Goal: Information Seeking & Learning: Learn about a topic

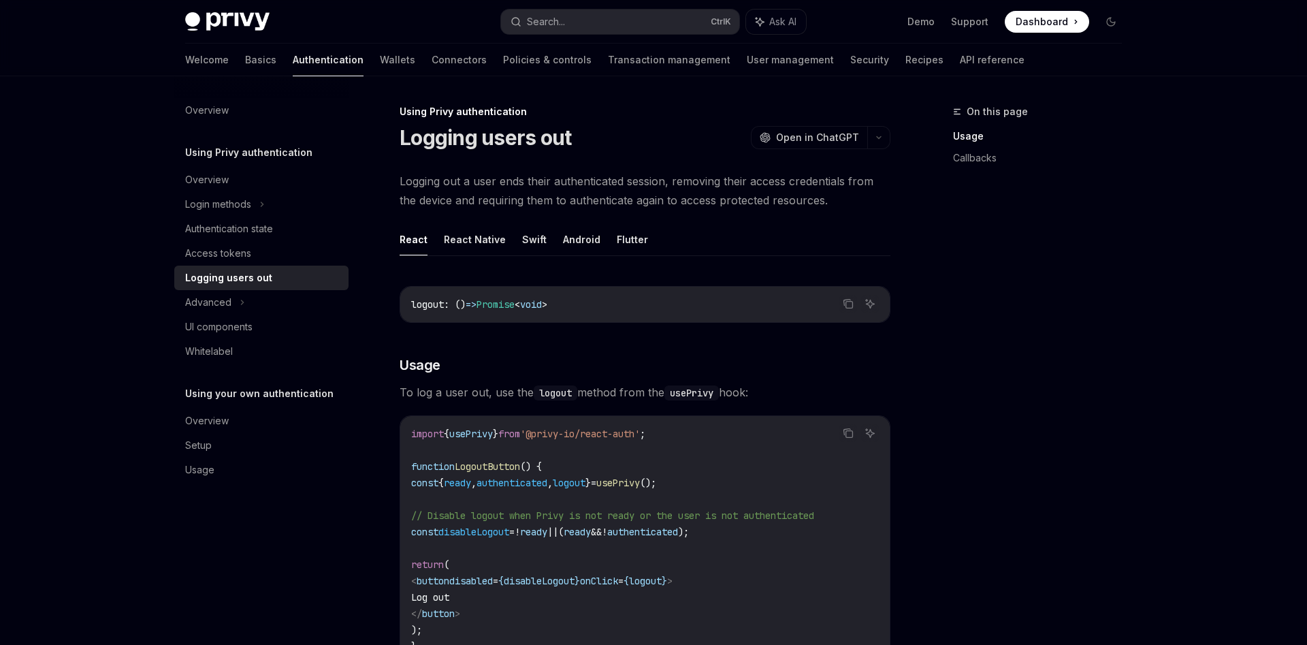
click at [515, 304] on span "Promise" at bounding box center [496, 304] width 38 height 12
click at [255, 293] on div "Advanced" at bounding box center [261, 302] width 174 height 25
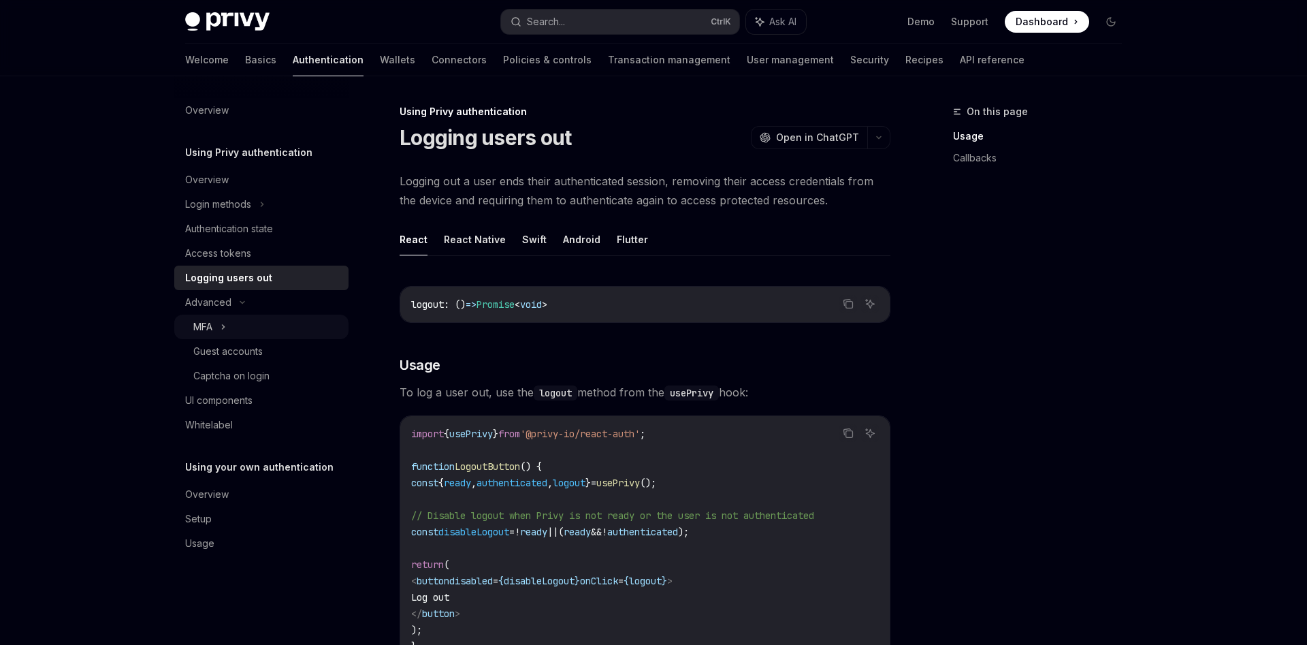
click at [219, 336] on div "MFA" at bounding box center [261, 327] width 174 height 25
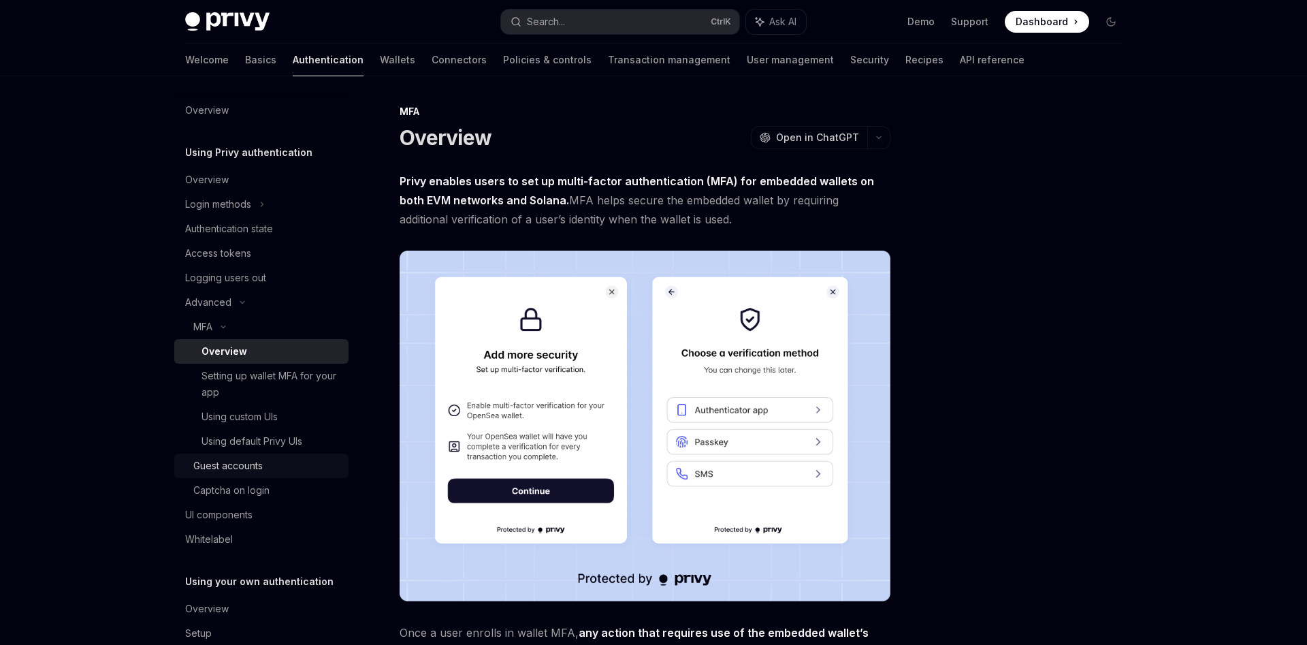
click at [237, 470] on div "Guest accounts" at bounding box center [227, 466] width 69 height 16
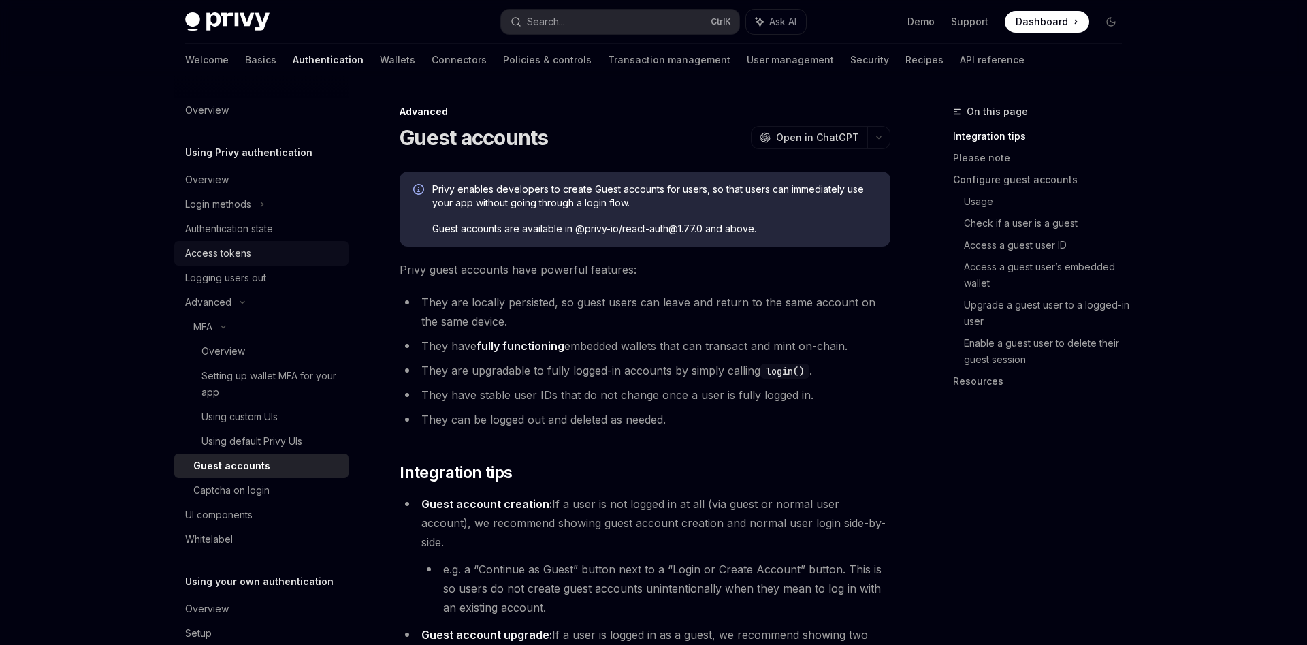
click at [237, 259] on div "Access tokens" at bounding box center [218, 253] width 66 height 16
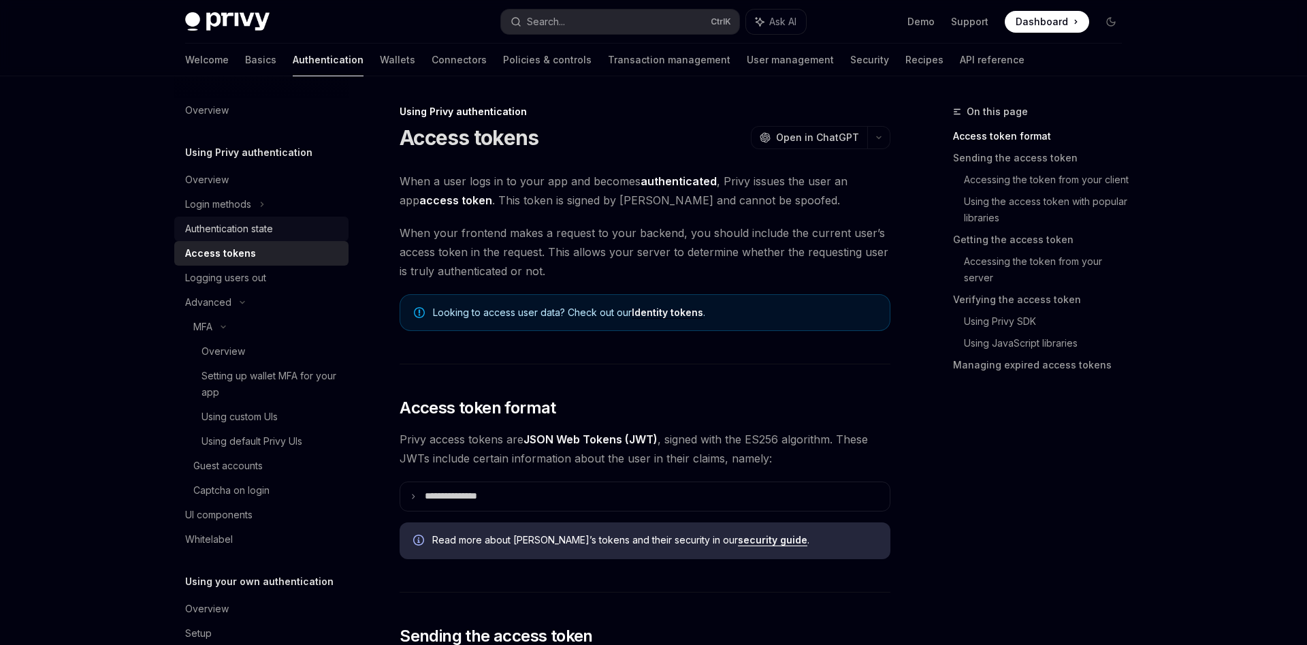
click at [257, 240] on link "Authentication state" at bounding box center [261, 229] width 174 height 25
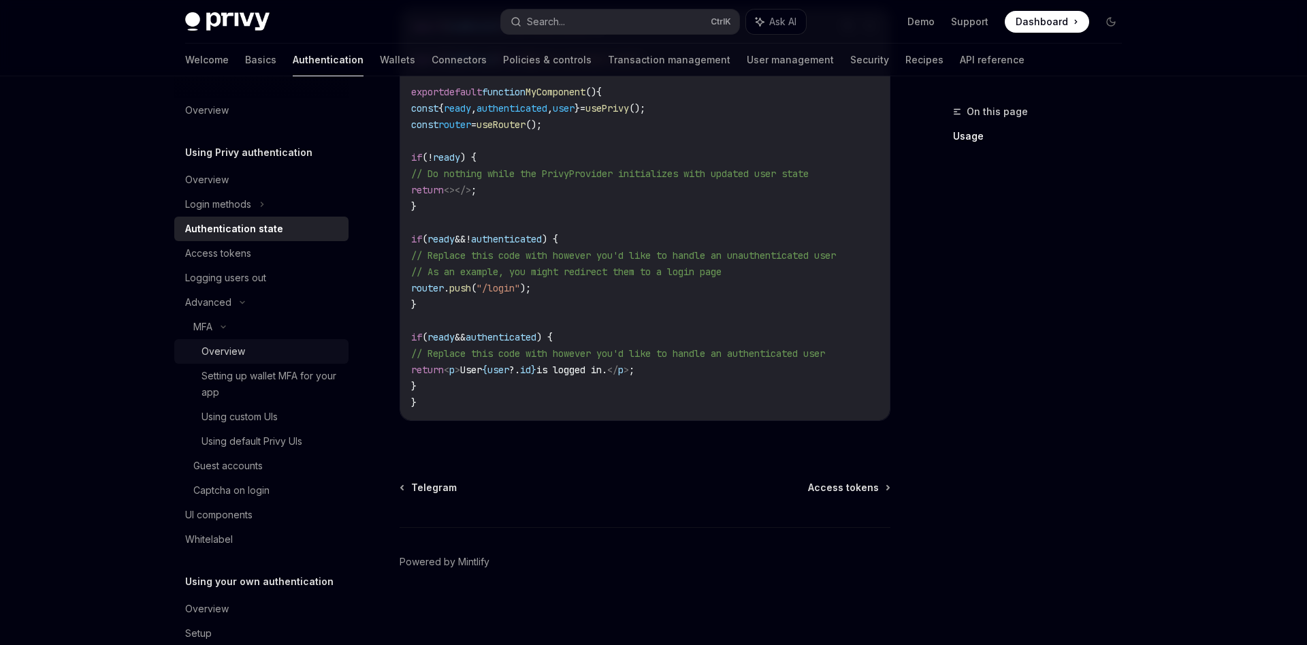
scroll to position [52, 0]
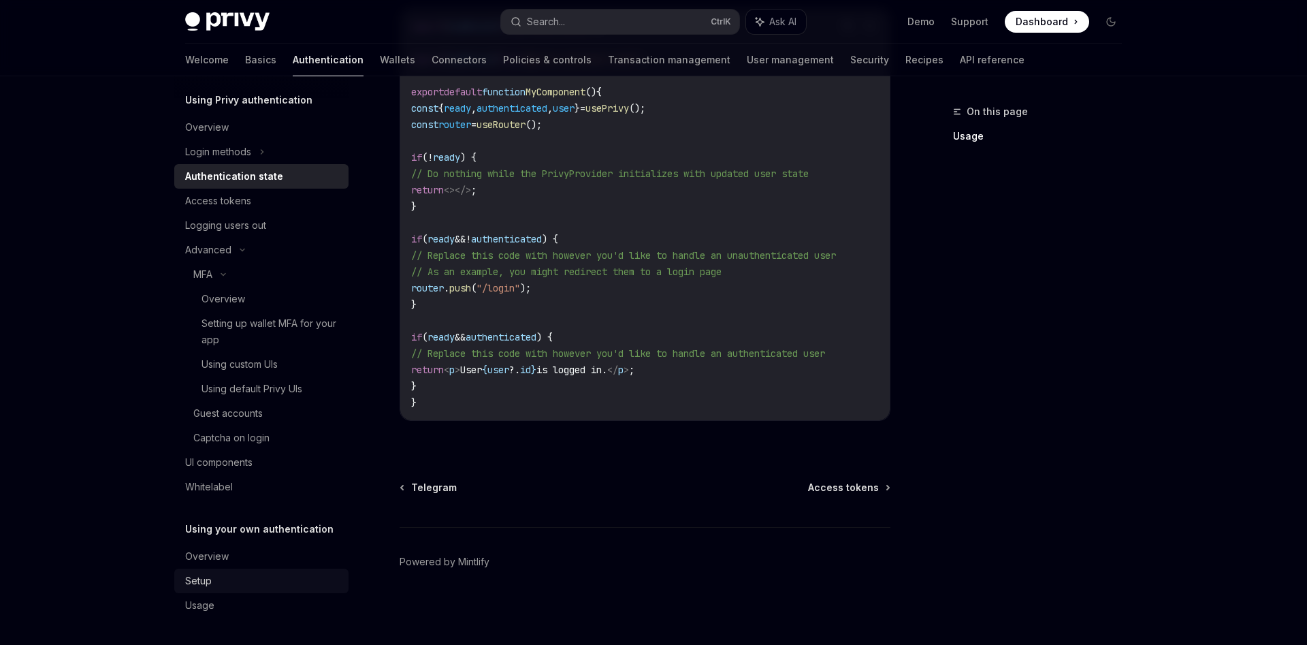
click at [230, 579] on div "Setup" at bounding box center [262, 581] width 155 height 16
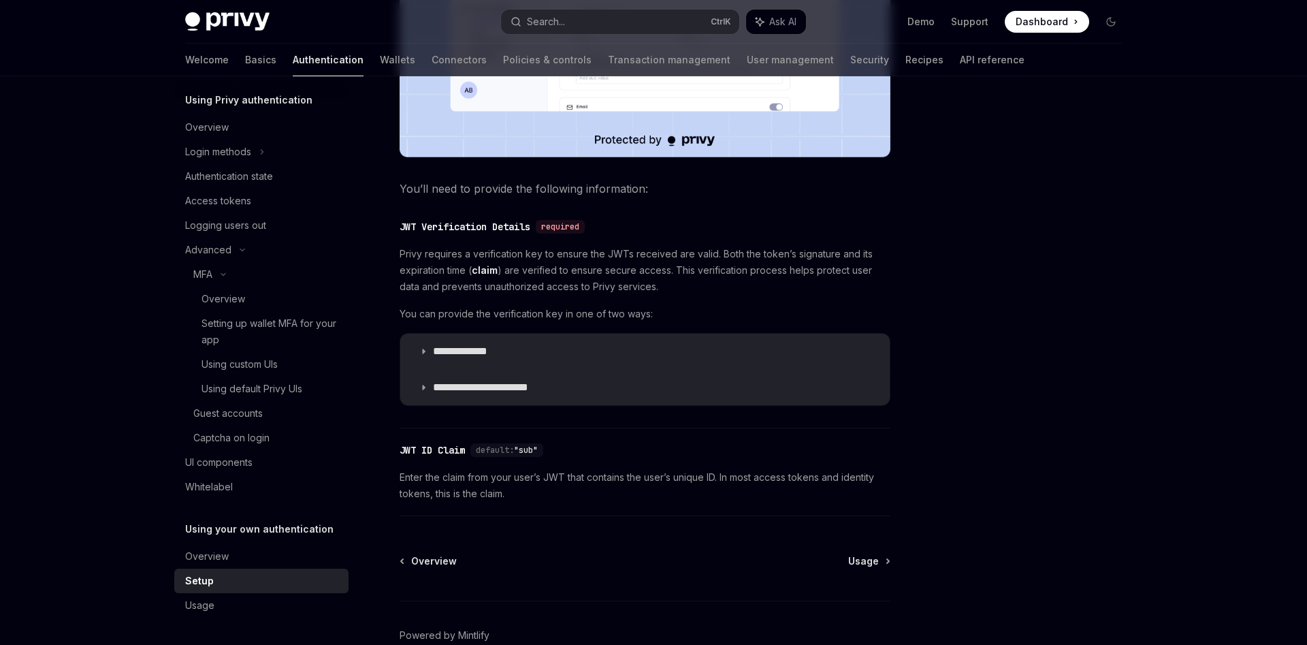
scroll to position [629, 0]
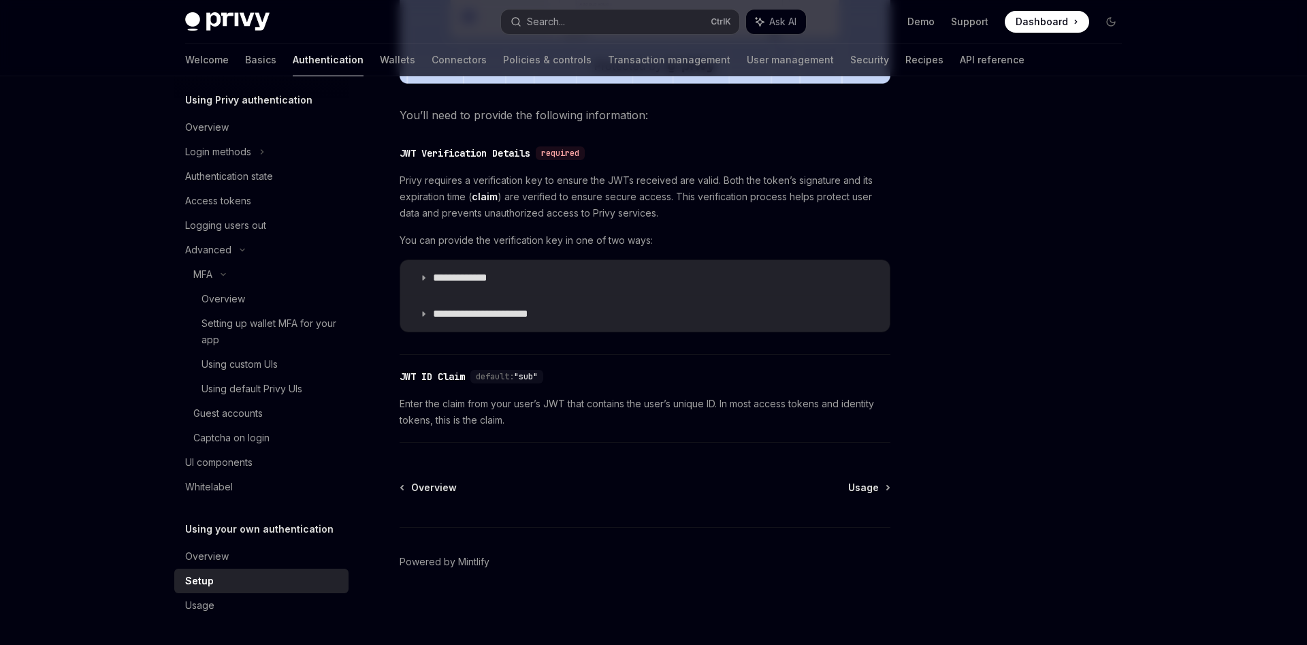
click at [242, 574] on div "Setup" at bounding box center [262, 581] width 155 height 16
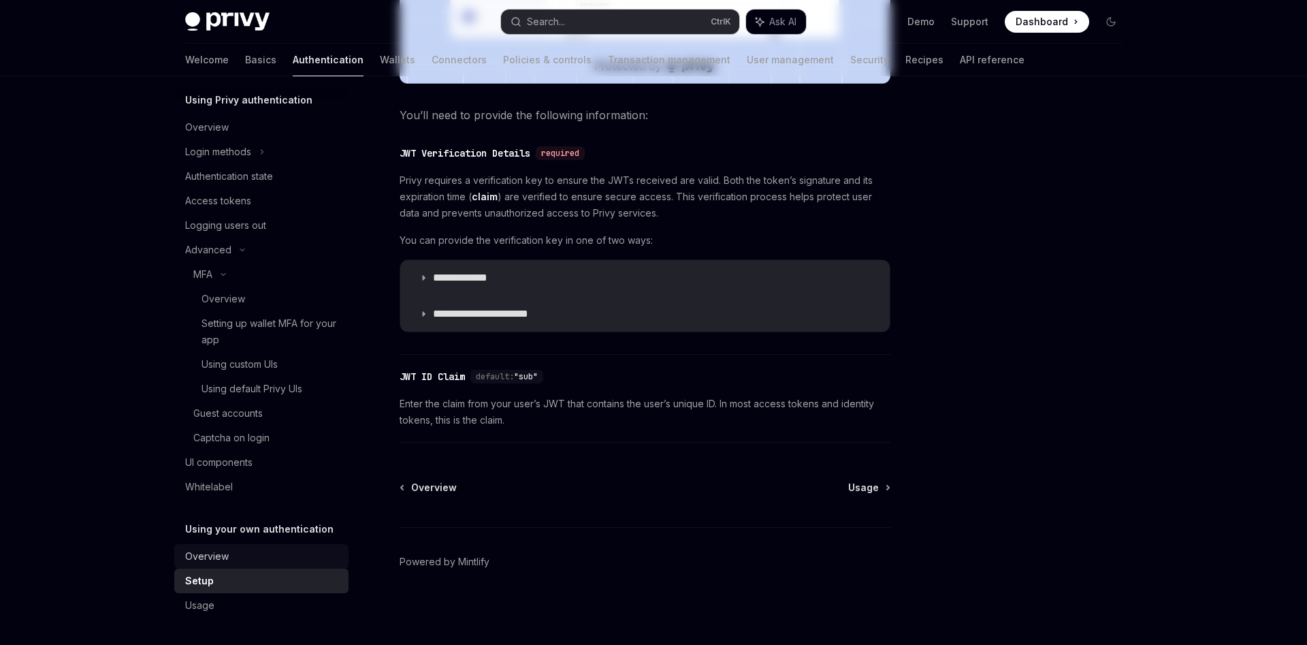
scroll to position [0, 0]
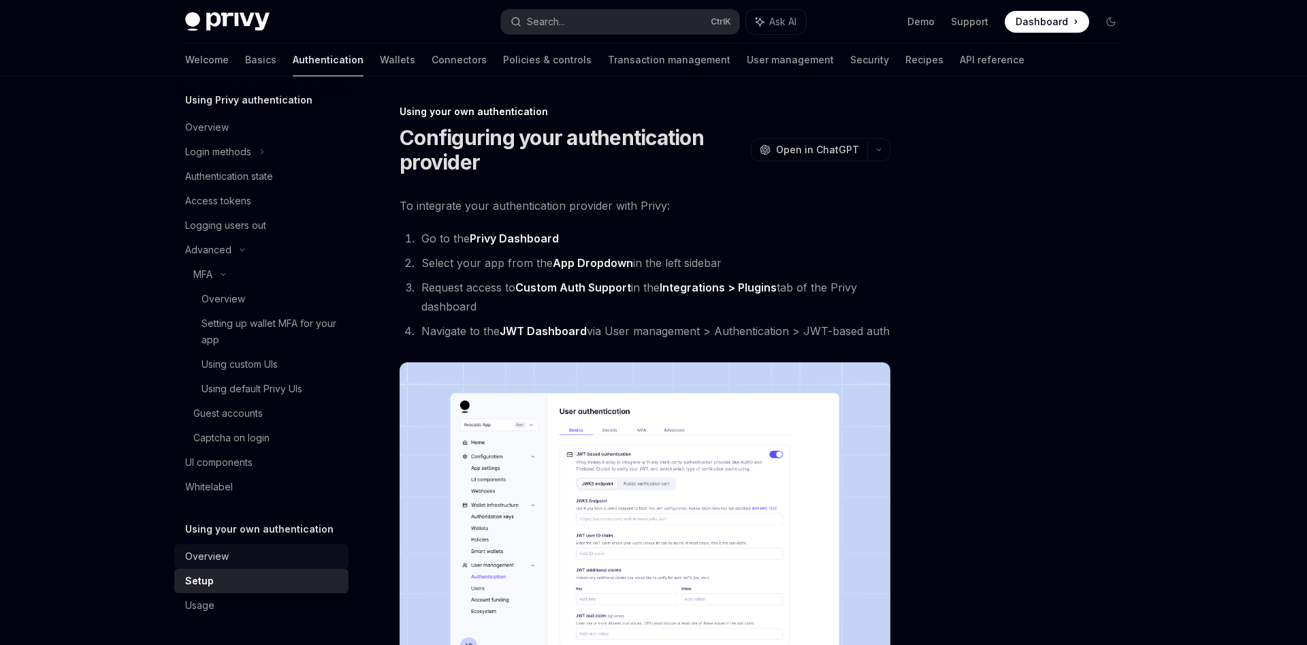
click at [247, 556] on div "Overview" at bounding box center [262, 556] width 155 height 16
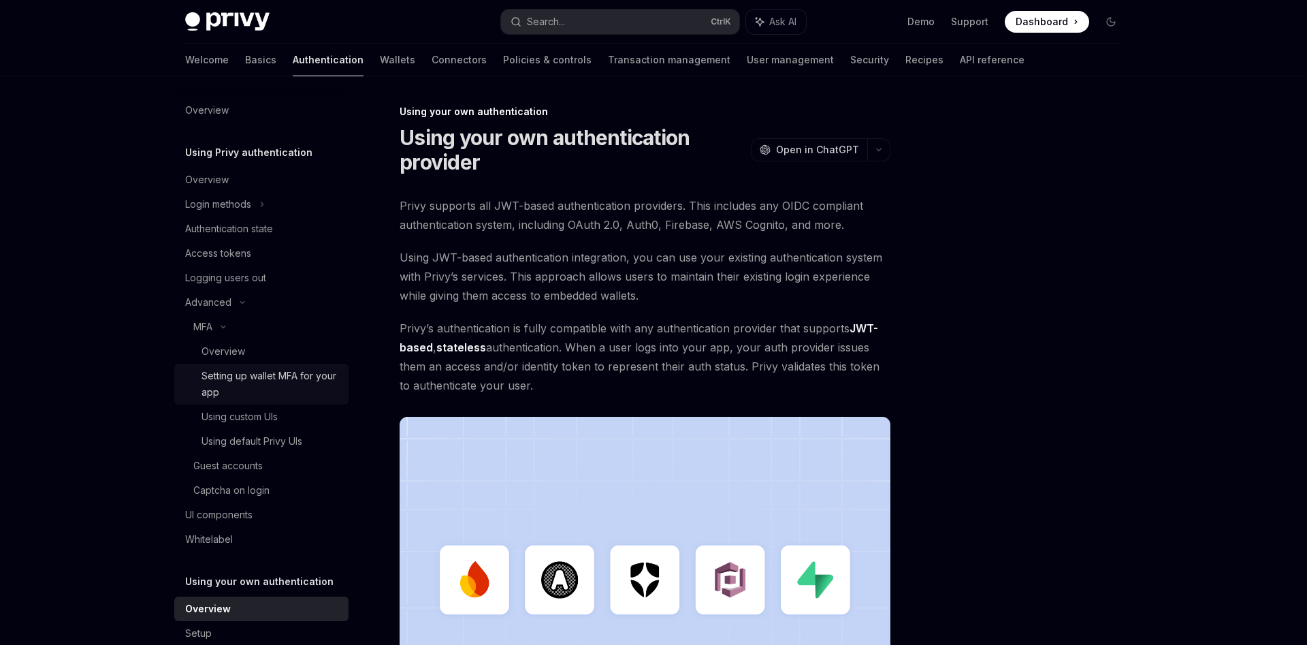
click at [299, 393] on div "Setting up wallet MFA for your app" at bounding box center [271, 384] width 139 height 33
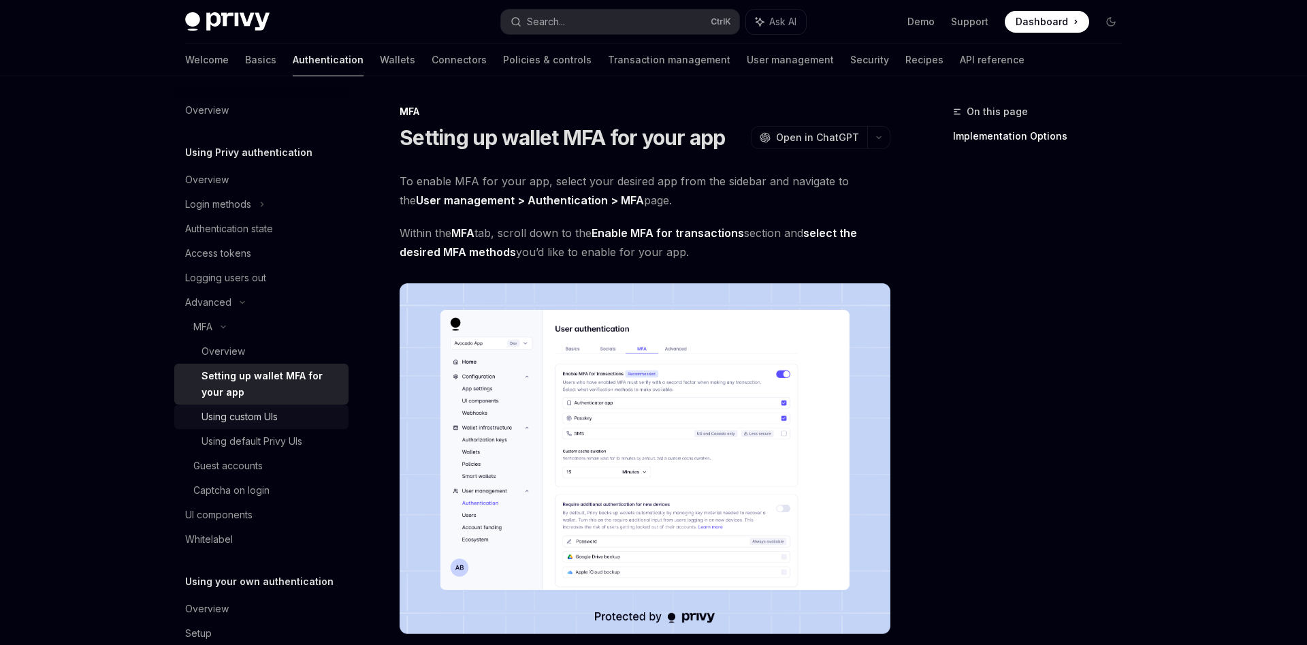
click at [299, 416] on div "Using custom UIs" at bounding box center [271, 417] width 139 height 16
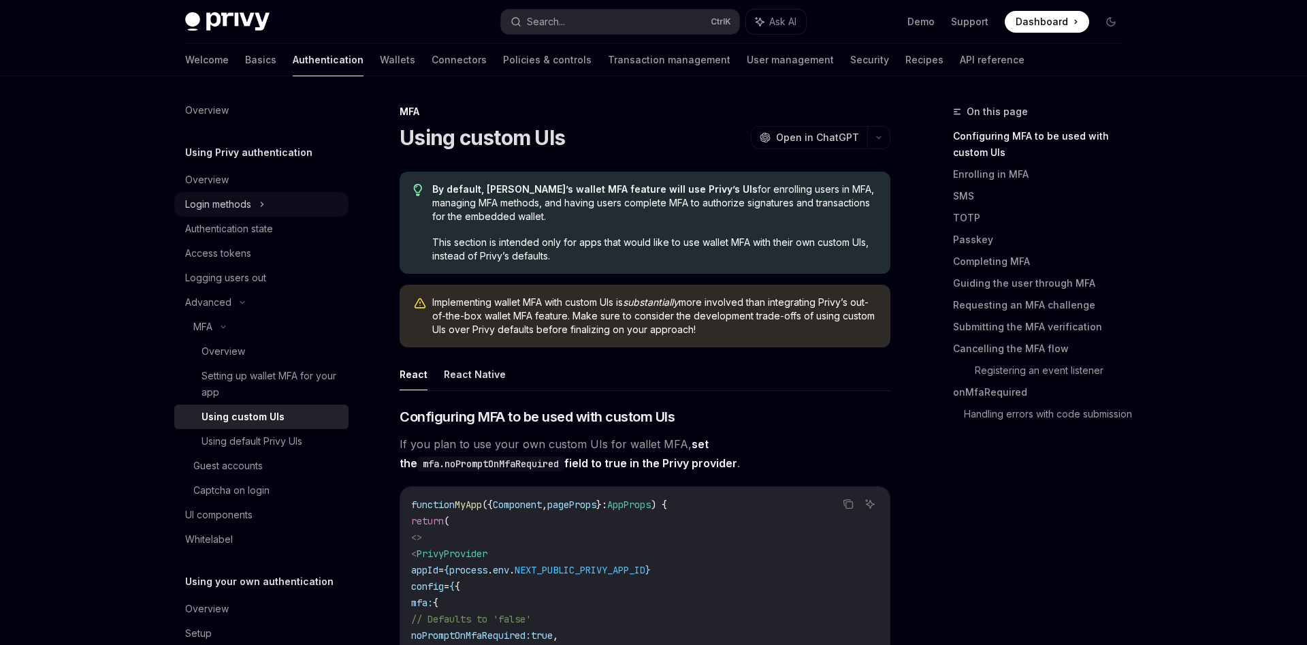
click at [274, 198] on div "Login methods" at bounding box center [261, 204] width 174 height 25
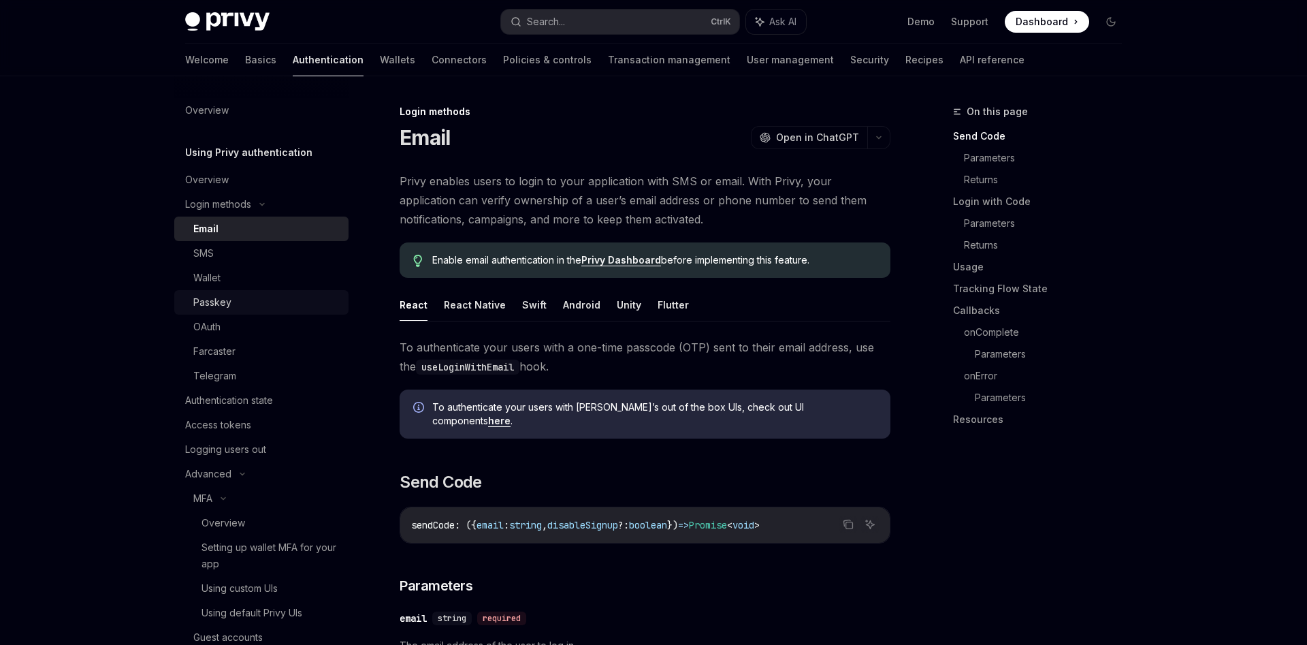
click at [266, 295] on div "Passkey" at bounding box center [266, 302] width 147 height 16
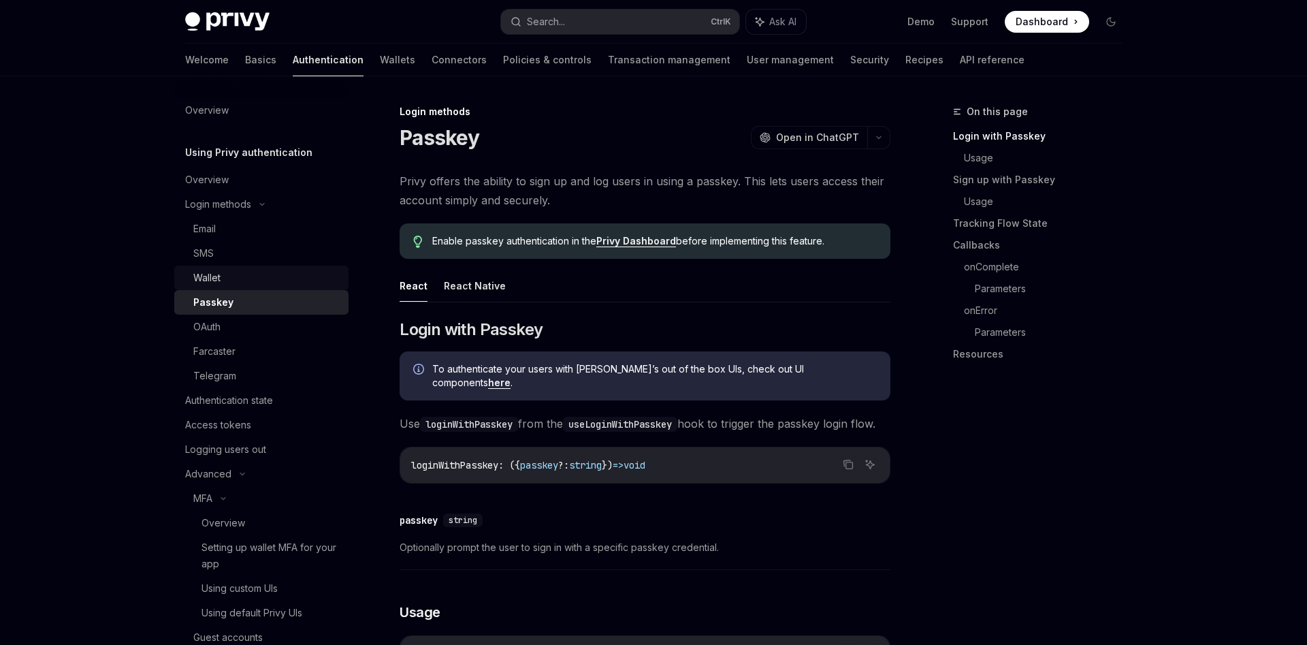
click at [270, 283] on div "Wallet" at bounding box center [266, 278] width 147 height 16
type textarea "*"
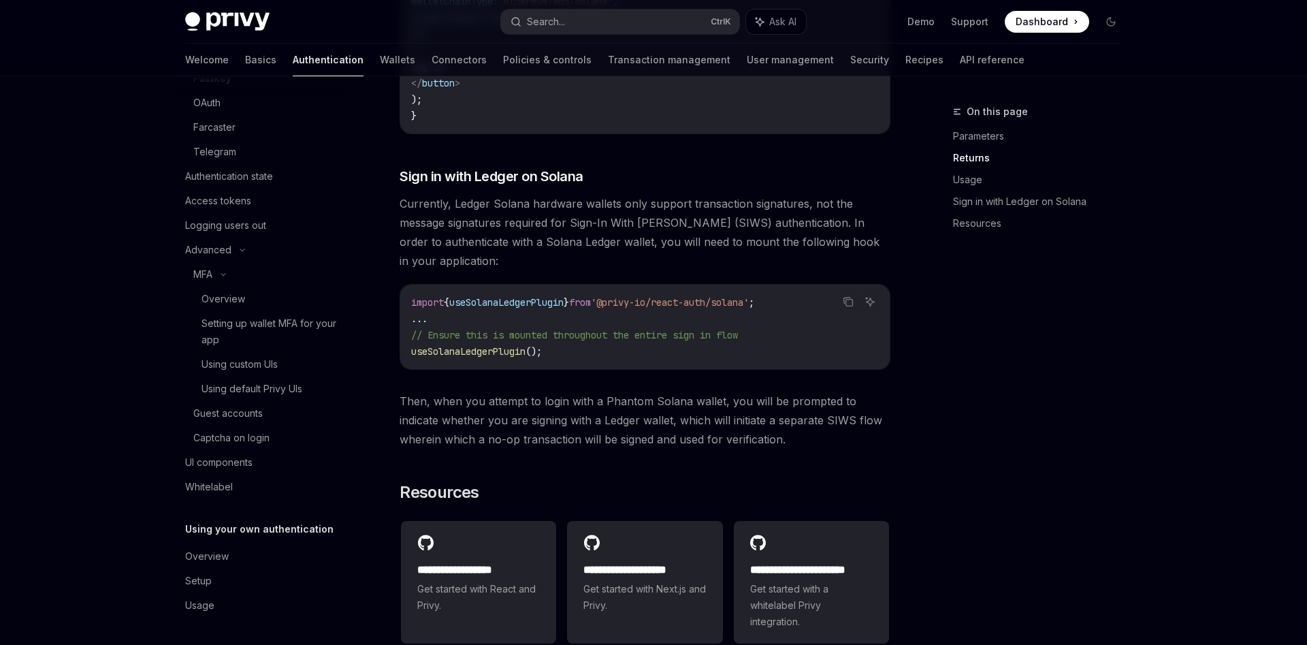
scroll to position [1250, 0]
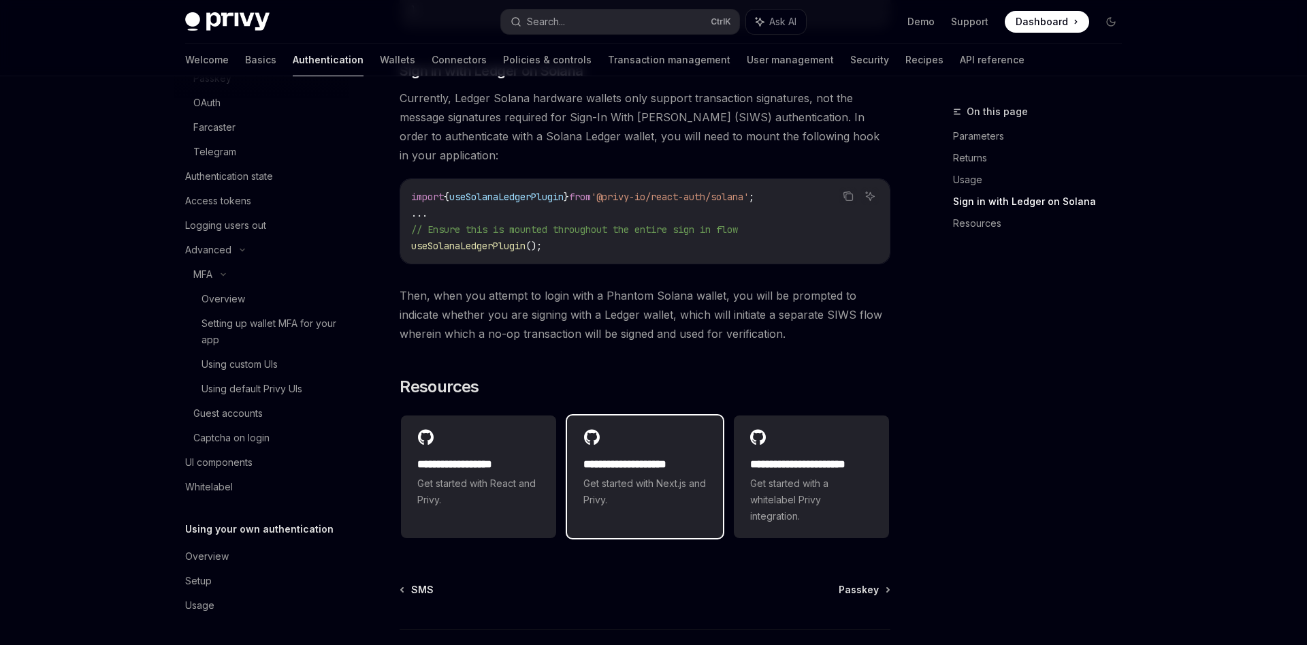
click at [630, 508] on span "Get started with Next.js and Privy." at bounding box center [645, 491] width 123 height 33
click at [666, 522] on div "**********" at bounding box center [644, 468] width 155 height 106
